Goal: Find contact information: Find contact information

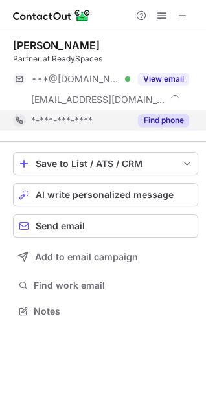
scroll to position [303, 206]
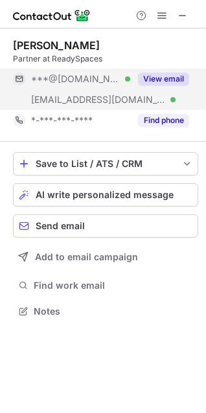
click at [52, 84] on span "***@gmail.com" at bounding box center [75, 79] width 89 height 12
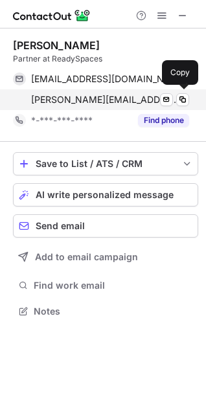
click at [71, 97] on span "kevin@readyspaces.com" at bounding box center [105, 100] width 148 height 12
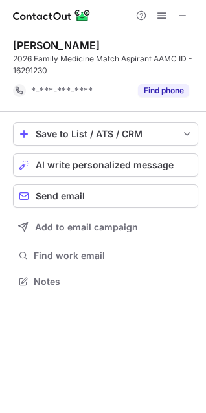
scroll to position [273, 206]
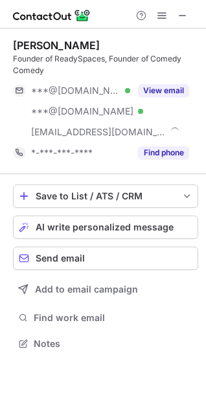
scroll to position [335, 206]
click at [183, 23] on div at bounding box center [103, 14] width 206 height 29
click at [184, 13] on span at bounding box center [183, 15] width 10 height 10
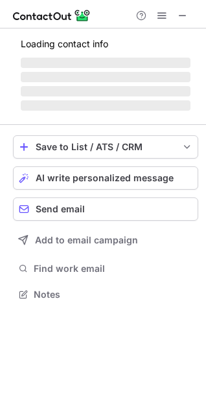
scroll to position [314, 206]
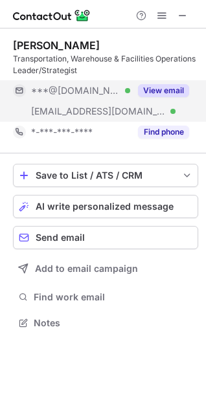
click at [56, 95] on span "***@gmail.com" at bounding box center [75, 91] width 89 height 12
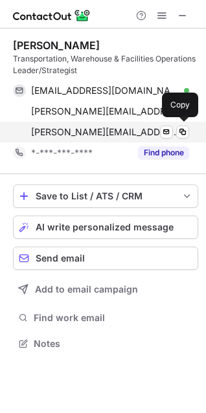
click at [73, 133] on span "seth@readyspaces.com" at bounding box center [105, 132] width 148 height 12
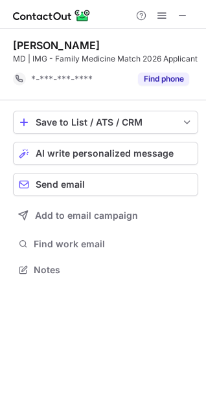
scroll to position [273, 206]
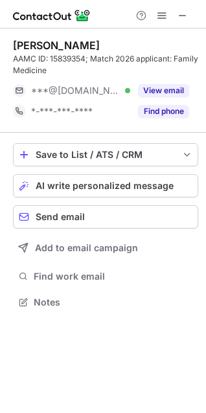
scroll to position [294, 206]
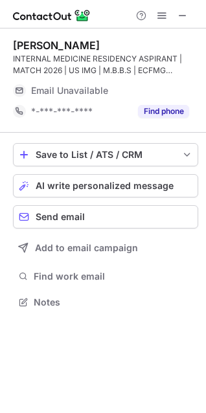
scroll to position [294, 206]
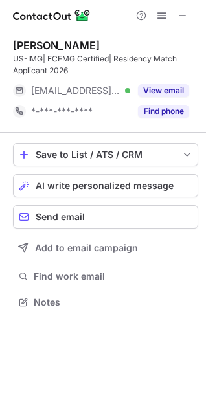
scroll to position [294, 206]
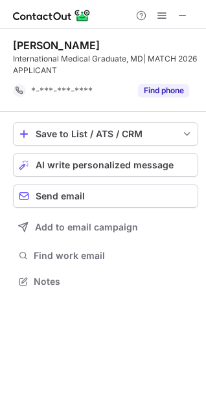
scroll to position [273, 206]
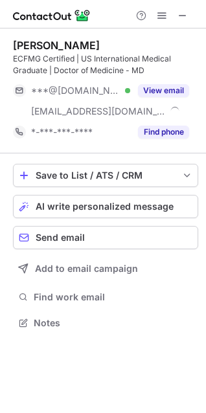
scroll to position [314, 206]
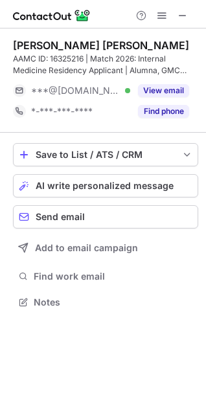
scroll to position [286, 206]
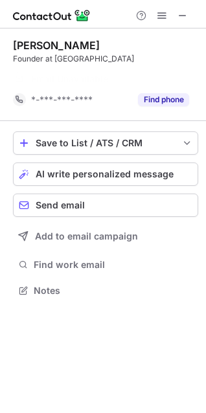
scroll to position [261, 206]
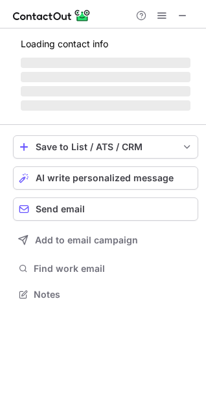
scroll to position [335, 206]
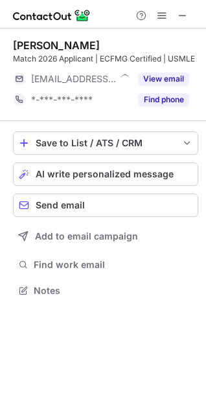
scroll to position [282, 206]
click at [183, 17] on span at bounding box center [183, 15] width 10 height 10
